Goal: Navigation & Orientation: Find specific page/section

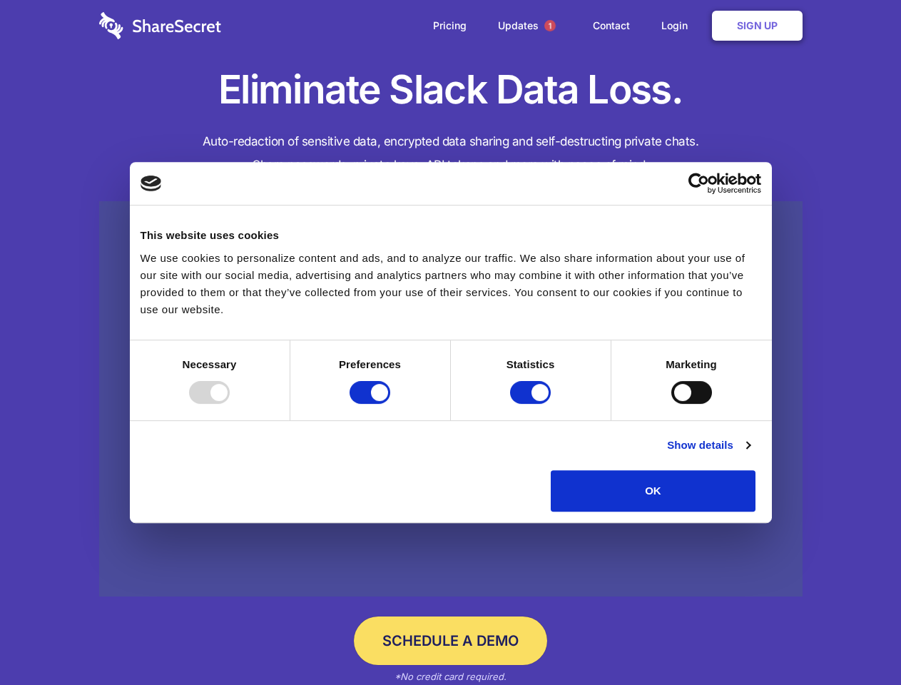
click at [230, 404] on div at bounding box center [209, 392] width 41 height 23
click at [390, 404] on input "Preferences" at bounding box center [370, 392] width 41 height 23
checkbox input "false"
click at [532, 404] on input "Statistics" at bounding box center [530, 392] width 41 height 23
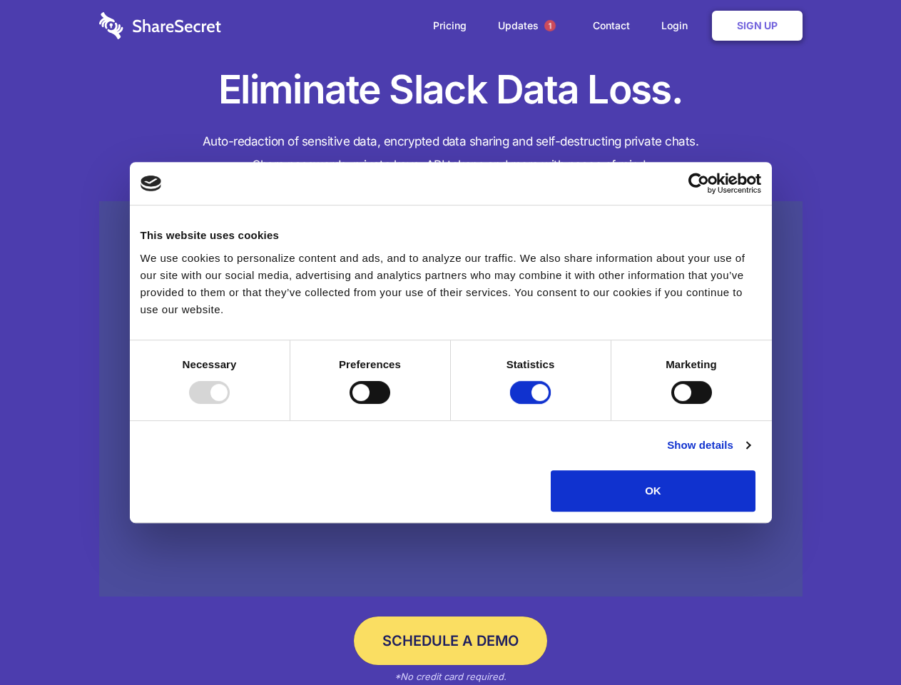
checkbox input "false"
click at [671, 404] on input "Marketing" at bounding box center [691, 392] width 41 height 23
checkbox input "true"
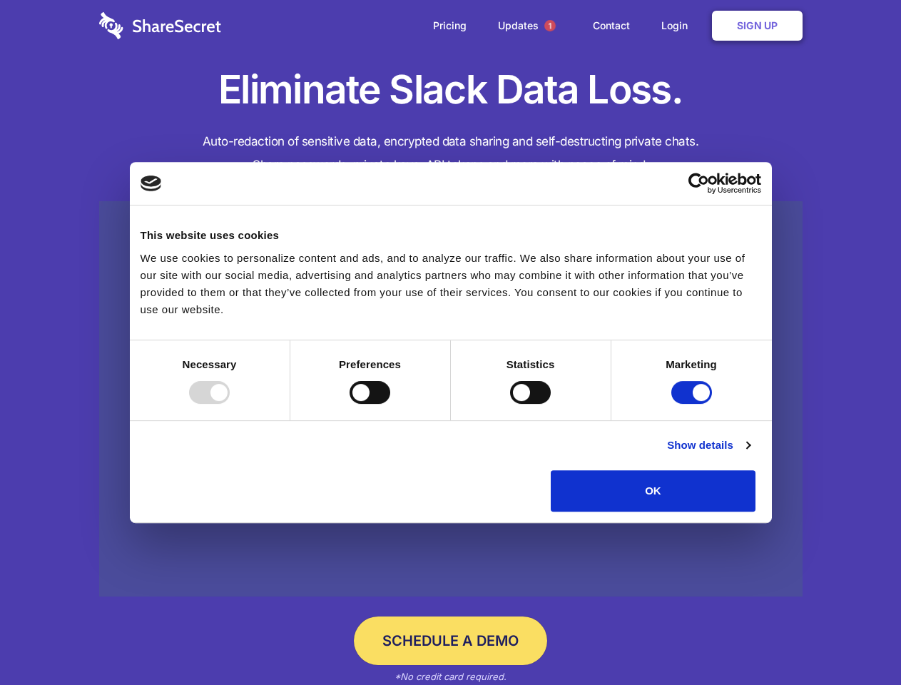
click at [750, 454] on link "Show details" at bounding box center [708, 445] width 83 height 17
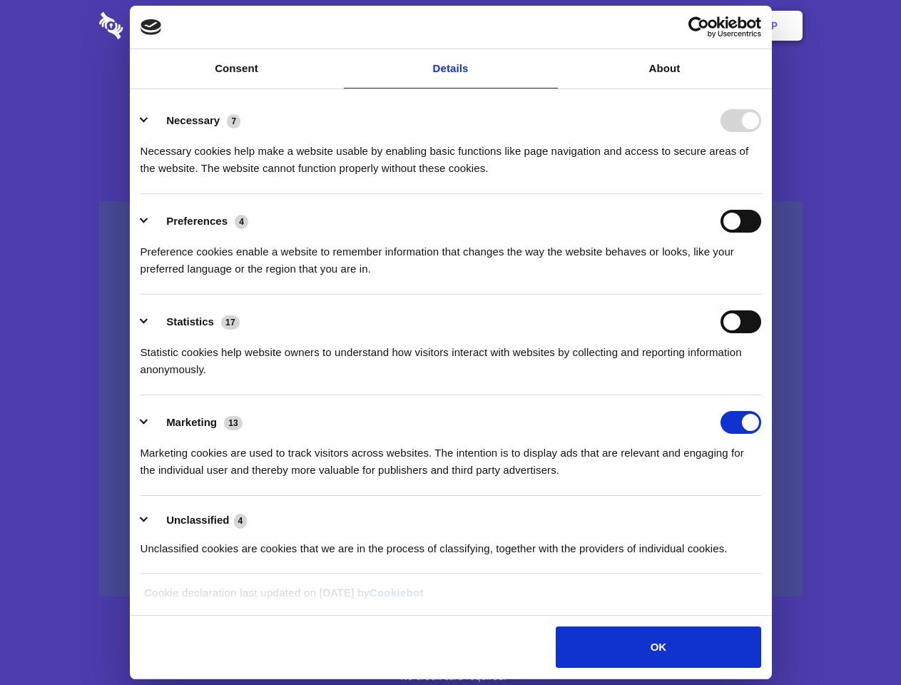
click at [761, 177] on div "Necessary cookies help make a website usable by enabling basic functions like p…" at bounding box center [451, 154] width 621 height 45
click at [549, 26] on span "1" at bounding box center [549, 25] width 11 height 11
